Goal: Transaction & Acquisition: Book appointment/travel/reservation

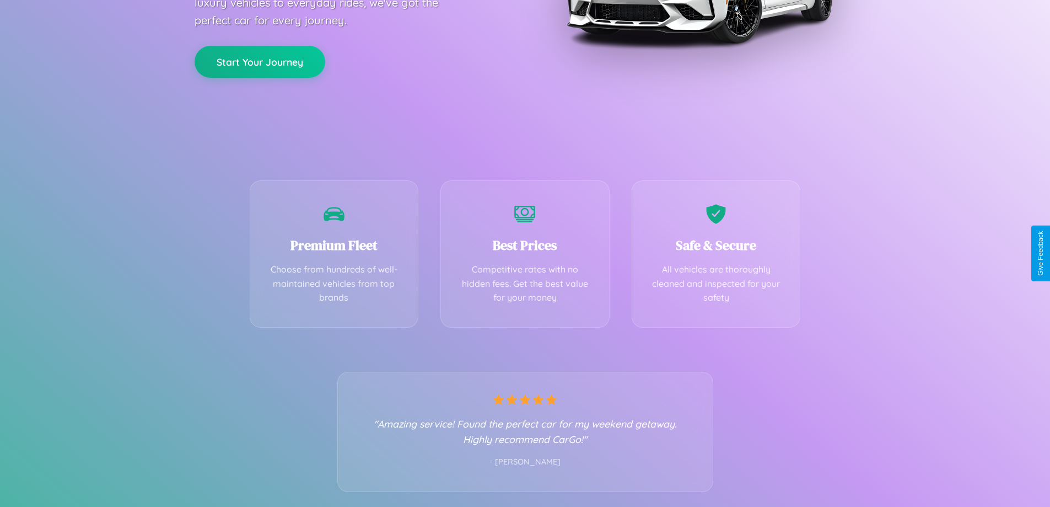
scroll to position [217, 0]
click at [525, 253] on div "Best Prices Competitive rates with no hidden fees. Get the best value for your …" at bounding box center [525, 250] width 169 height 147
click at [260, 60] on button "Start Your Journey" at bounding box center [260, 60] width 131 height 32
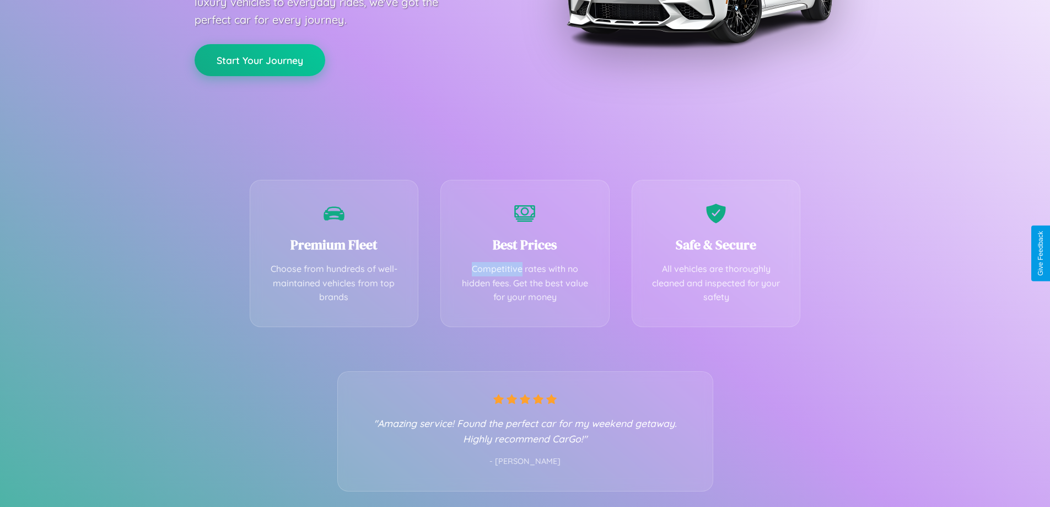
click at [260, 60] on button "Start Your Journey" at bounding box center [260, 60] width 131 height 32
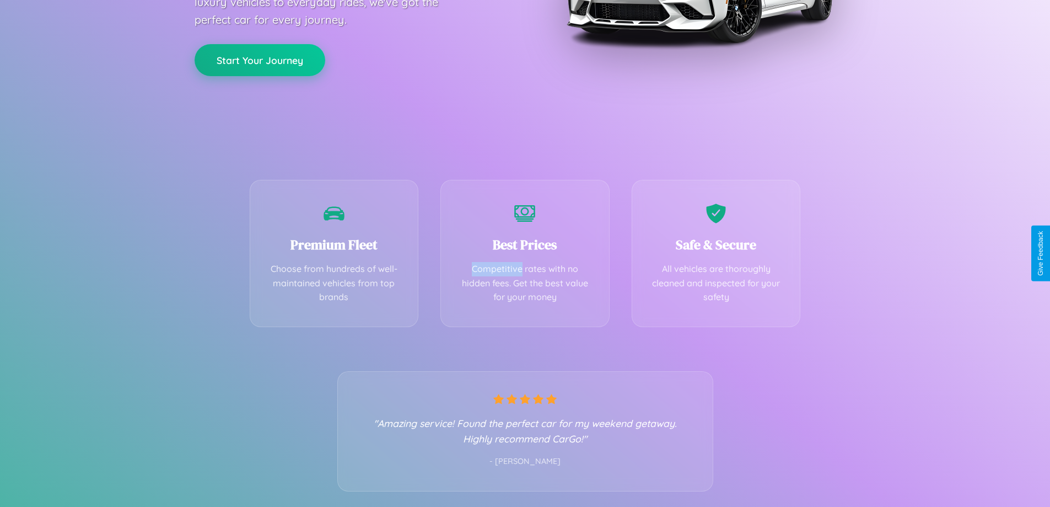
click at [260, 60] on button "Start Your Journey" at bounding box center [260, 60] width 131 height 32
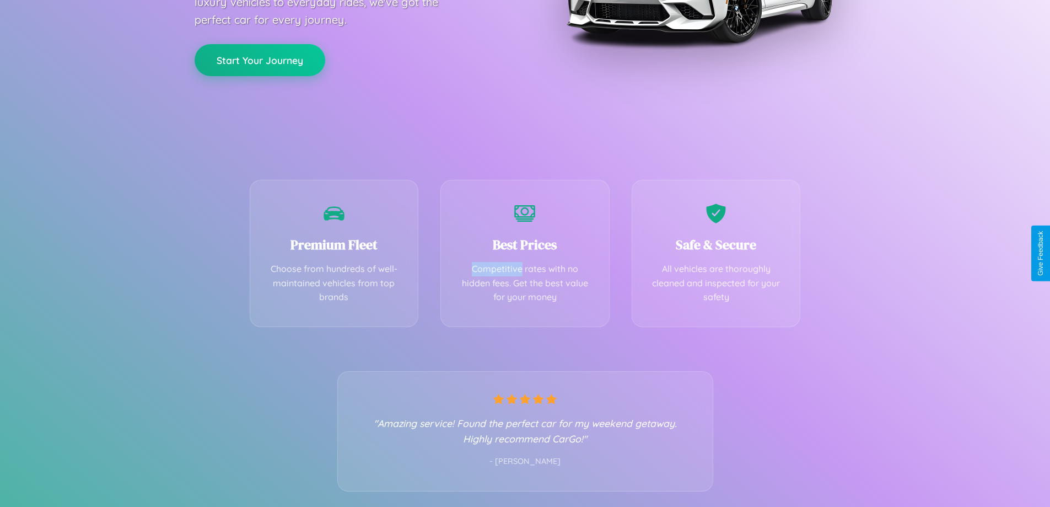
click at [260, 60] on button "Start Your Journey" at bounding box center [260, 60] width 131 height 32
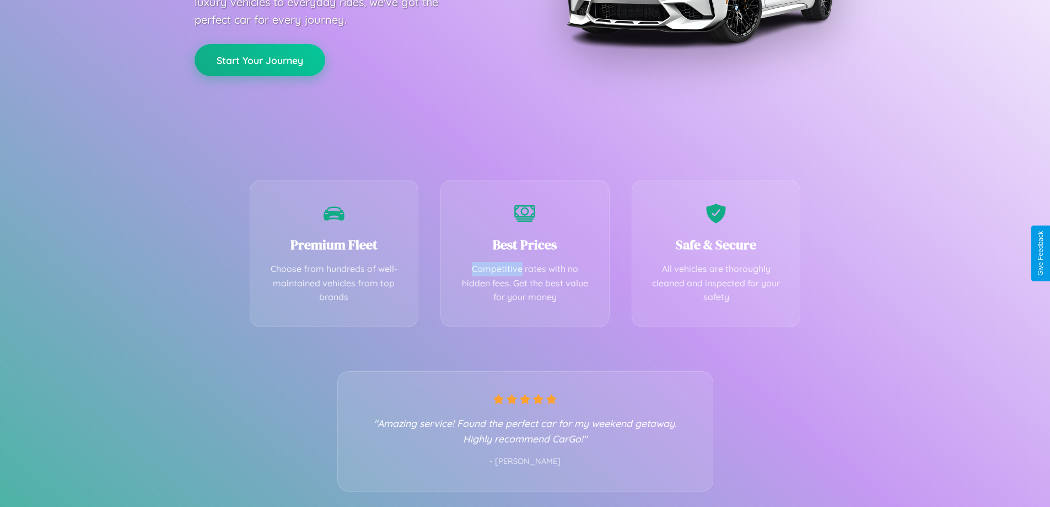
click at [260, 60] on button "Start Your Journey" at bounding box center [260, 60] width 131 height 32
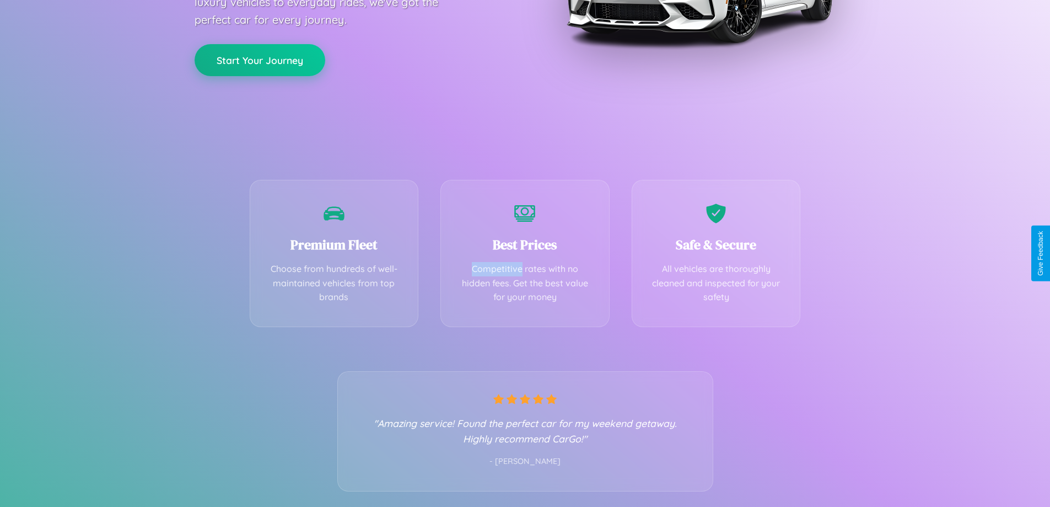
click at [260, 60] on button "Start Your Journey" at bounding box center [260, 60] width 131 height 32
